Goal: Task Accomplishment & Management: Complete application form

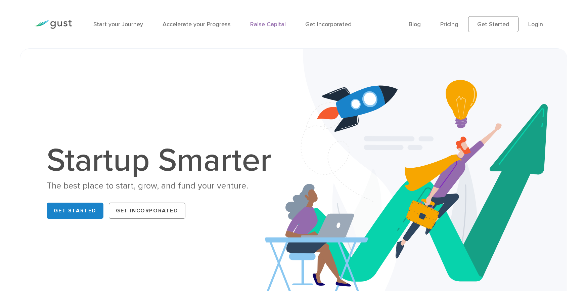
click at [272, 26] on link "Raise Capital" at bounding box center [268, 24] width 36 height 7
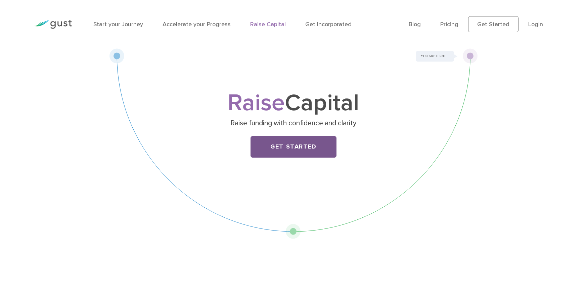
click at [289, 154] on link "Get Started" at bounding box center [293, 146] width 86 height 21
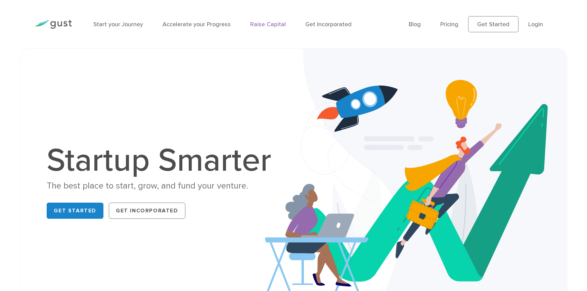
click at [257, 25] on link "Raise Capital" at bounding box center [268, 24] width 36 height 7
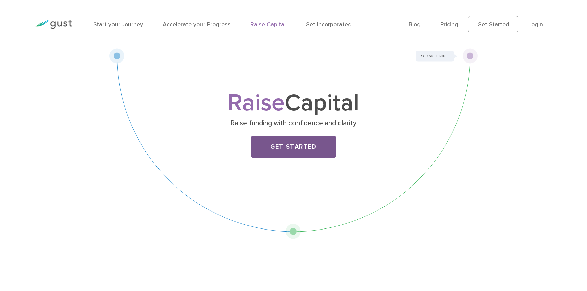
click at [283, 142] on link "Get Started" at bounding box center [293, 146] width 86 height 21
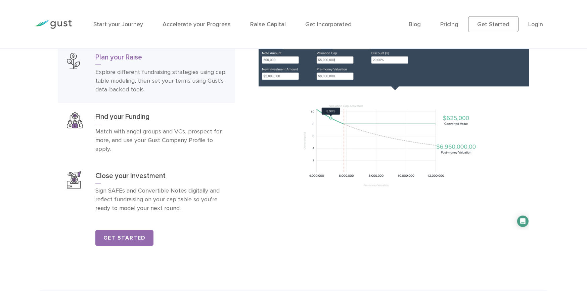
scroll to position [1128, 0]
click at [122, 237] on link "Get Started" at bounding box center [124, 237] width 58 height 16
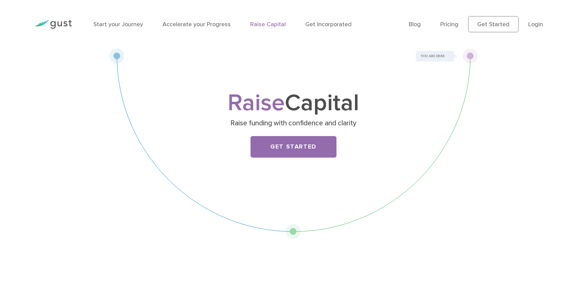
click at [543, 22] on ul "Blog FAQ Pricing Get Started Login Login" at bounding box center [481, 24] width 144 height 16
click at [536, 24] on link "Login" at bounding box center [535, 24] width 15 height 7
